Goal: Transaction & Acquisition: Obtain resource

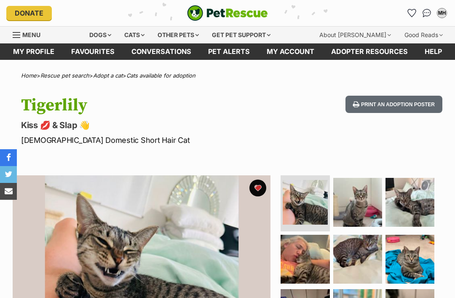
click at [140, 35] on div "Cats" at bounding box center [134, 35] width 32 height 17
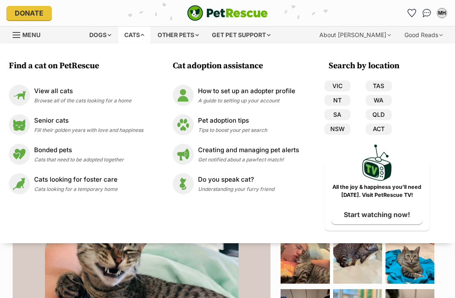
click at [344, 128] on link "NSW" at bounding box center [337, 128] width 26 height 11
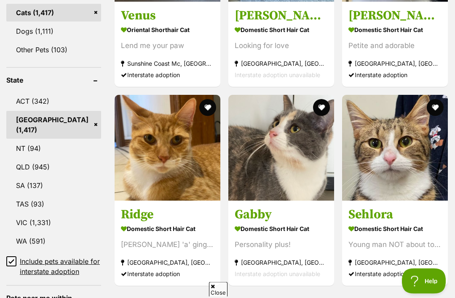
scroll to position [420, 0]
click at [16, 256] on input "Include pets available for interstate adoption" at bounding box center [11, 261] width 10 height 10
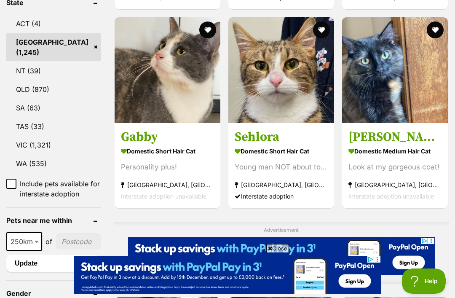
click at [32, 244] on span "250km" at bounding box center [24, 241] width 34 height 12
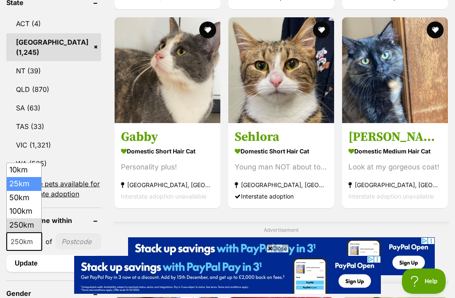
select select "25"
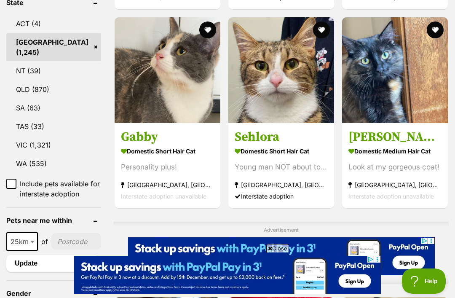
click at [63, 240] on input"] "postcode" at bounding box center [76, 241] width 50 height 16
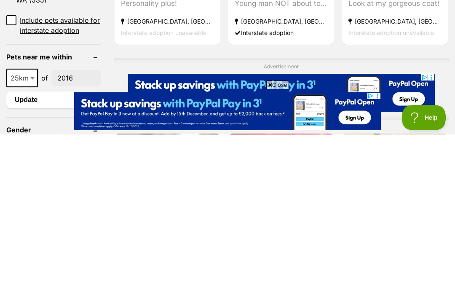
type input"] "2016"
click at [56, 255] on button "Update" at bounding box center [52, 263] width 93 height 17
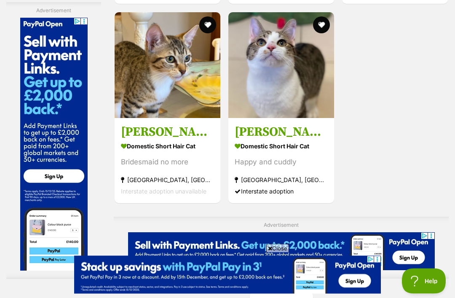
scroll to position [1611, 0]
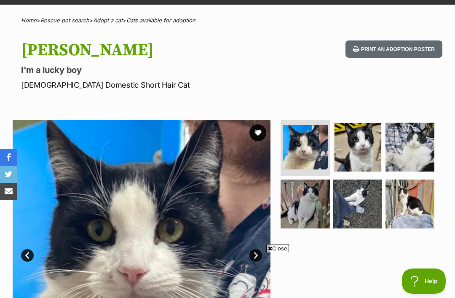
scroll to position [56, 0]
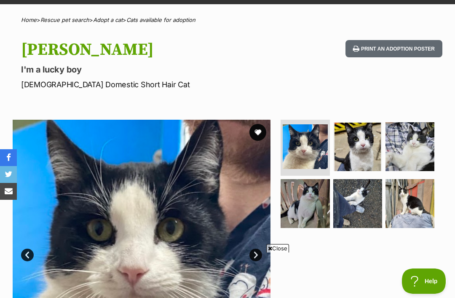
click at [362, 146] on img at bounding box center [357, 146] width 49 height 49
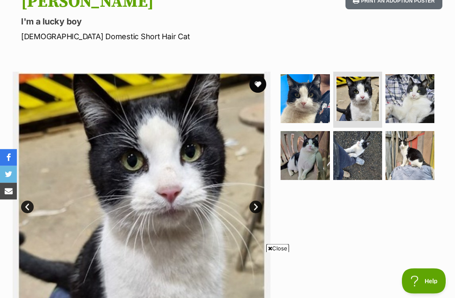
scroll to position [104, 0]
click at [413, 98] on img at bounding box center [409, 98] width 49 height 49
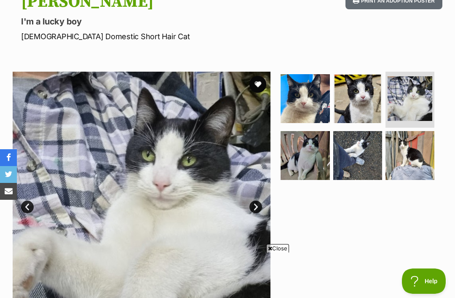
click at [308, 158] on img at bounding box center [304, 155] width 49 height 49
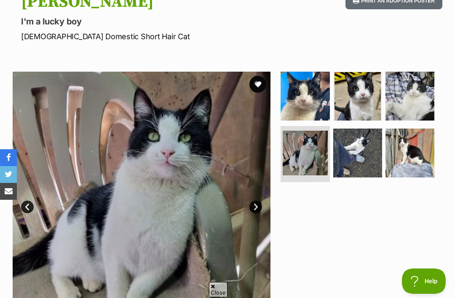
click at [349, 161] on img at bounding box center [357, 152] width 49 height 49
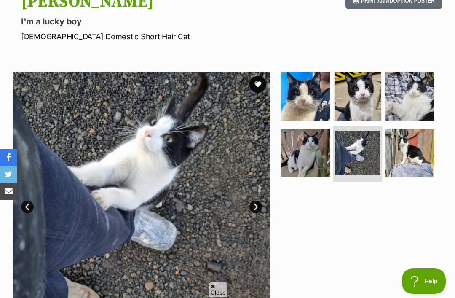
scroll to position [0, 0]
click at [409, 154] on img at bounding box center [409, 152] width 49 height 49
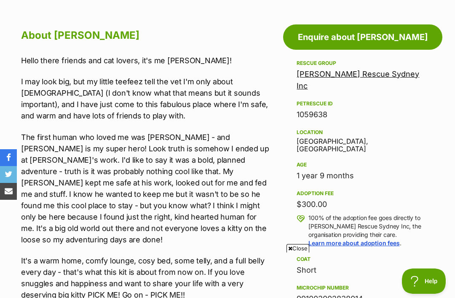
scroll to position [433, 0]
